Goal: Navigation & Orientation: Find specific page/section

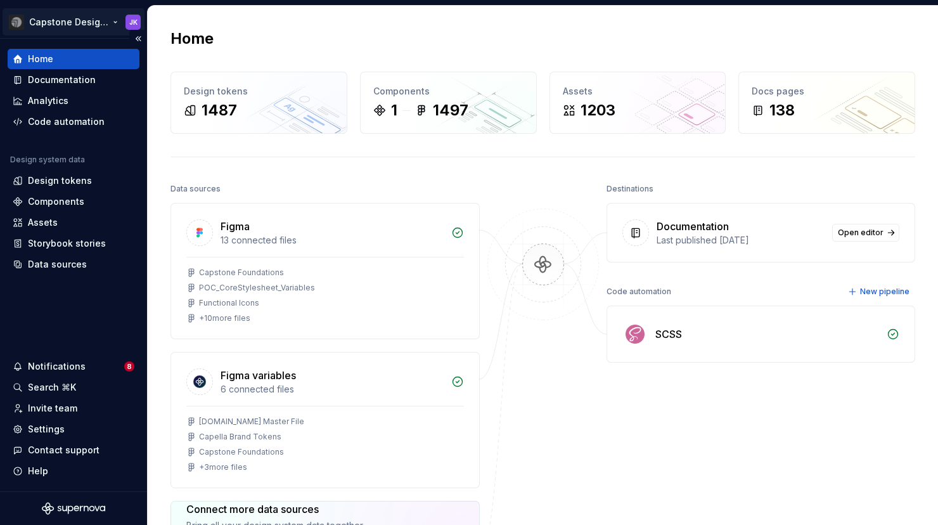
click at [112, 23] on html "Capstone Design System JK Home Documentation Analytics Code automation Design s…" at bounding box center [469, 262] width 938 height 525
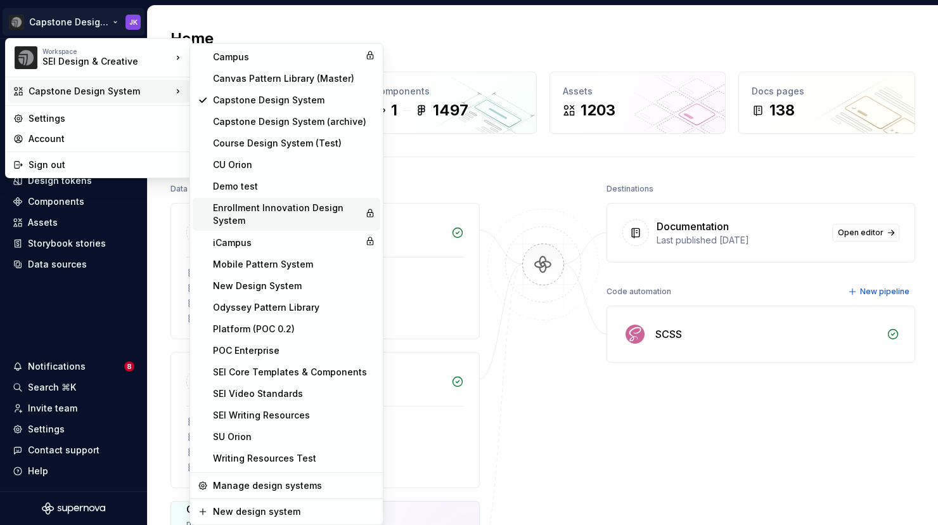
click at [286, 211] on div "Enrollment Innovation Design System" at bounding box center [286, 214] width 147 height 25
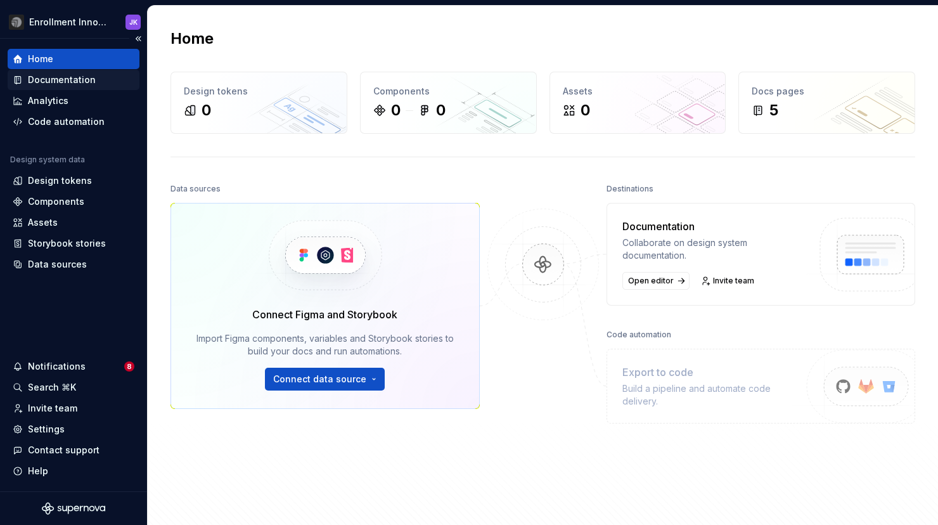
click at [63, 79] on div "Documentation" at bounding box center [62, 80] width 68 height 13
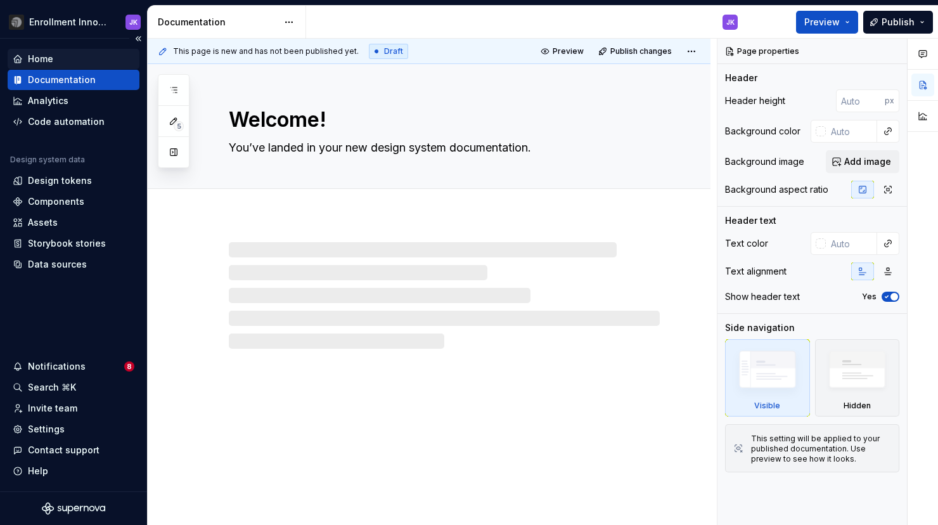
type textarea "*"
click at [55, 56] on div "Home" at bounding box center [74, 59] width 122 height 13
